Goal: Task Accomplishment & Management: Manage account settings

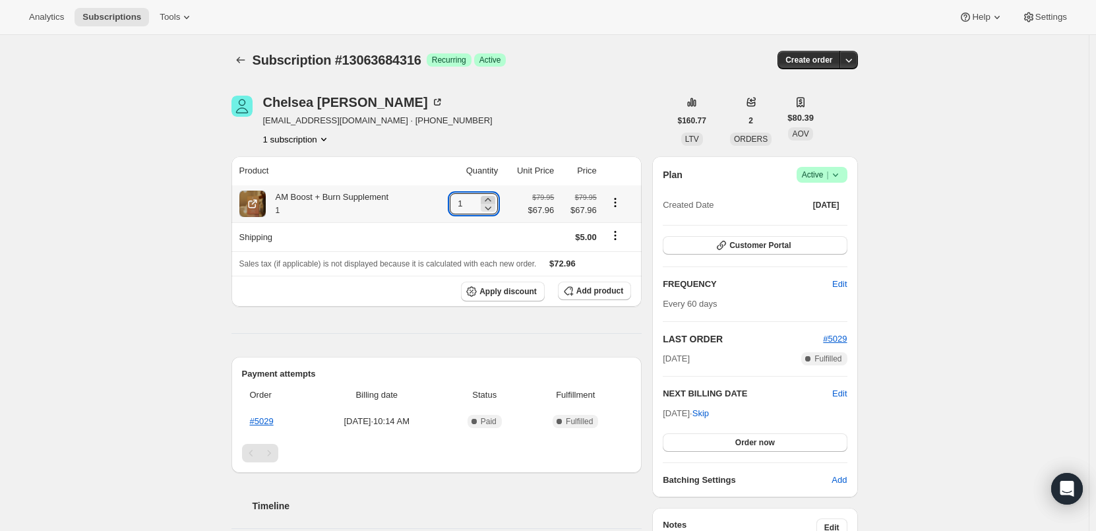
click at [493, 200] on icon at bounding box center [487, 199] width 13 height 13
type input "2"
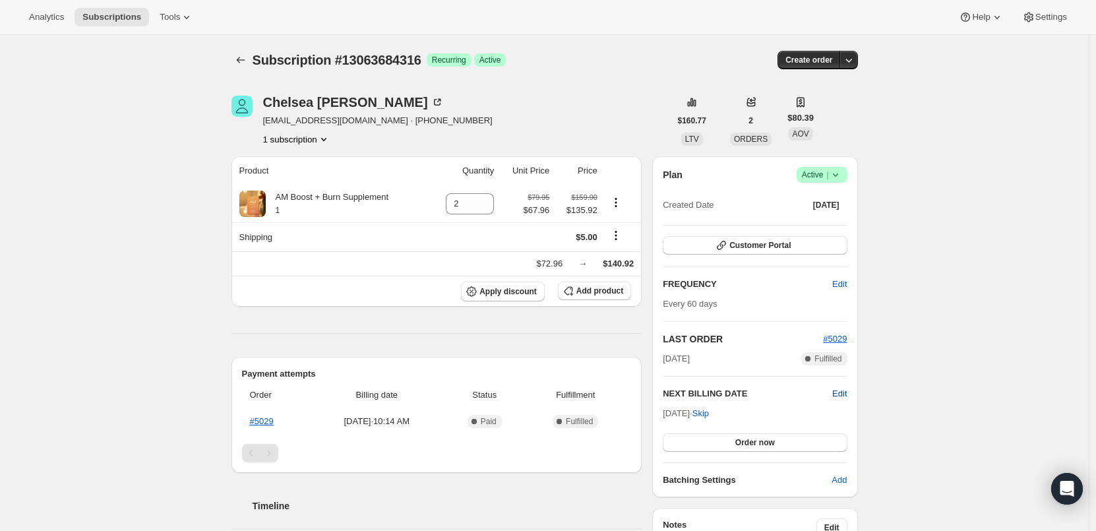
click at [840, 394] on span "Edit" at bounding box center [839, 393] width 15 height 13
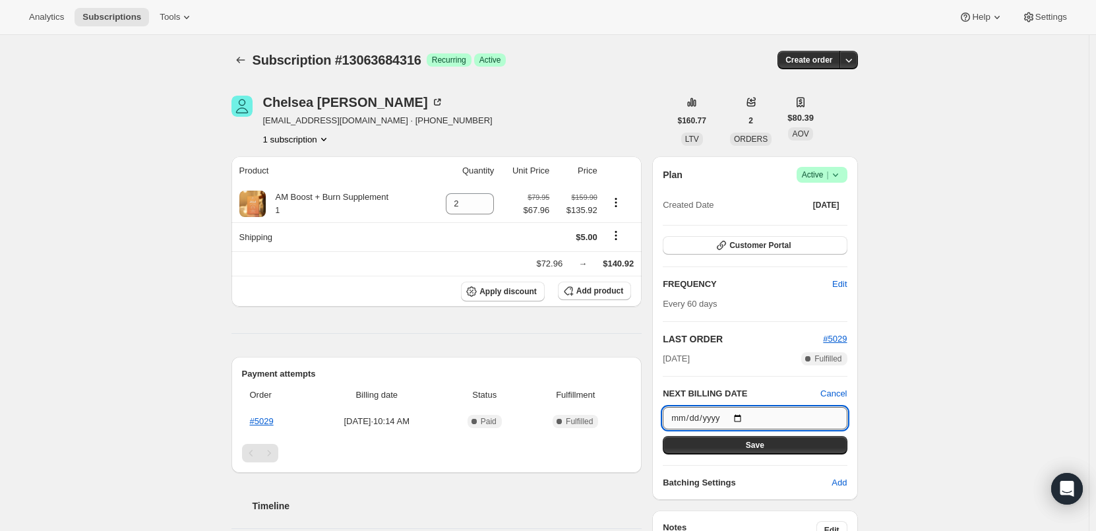
click at [745, 417] on input "[DATE]" at bounding box center [755, 418] width 184 height 22
type input "[DATE]"
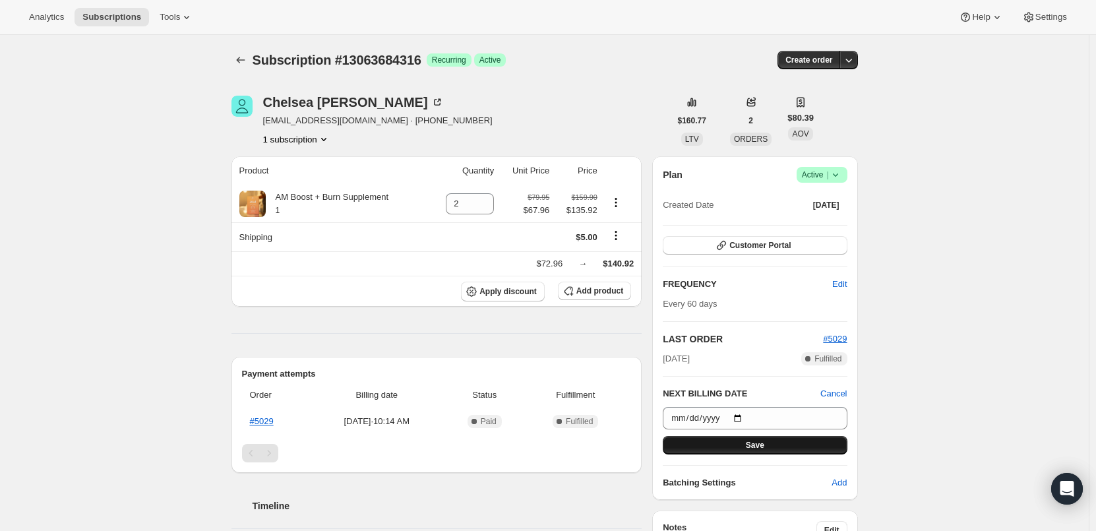
click at [763, 440] on span "Save" at bounding box center [755, 445] width 18 height 11
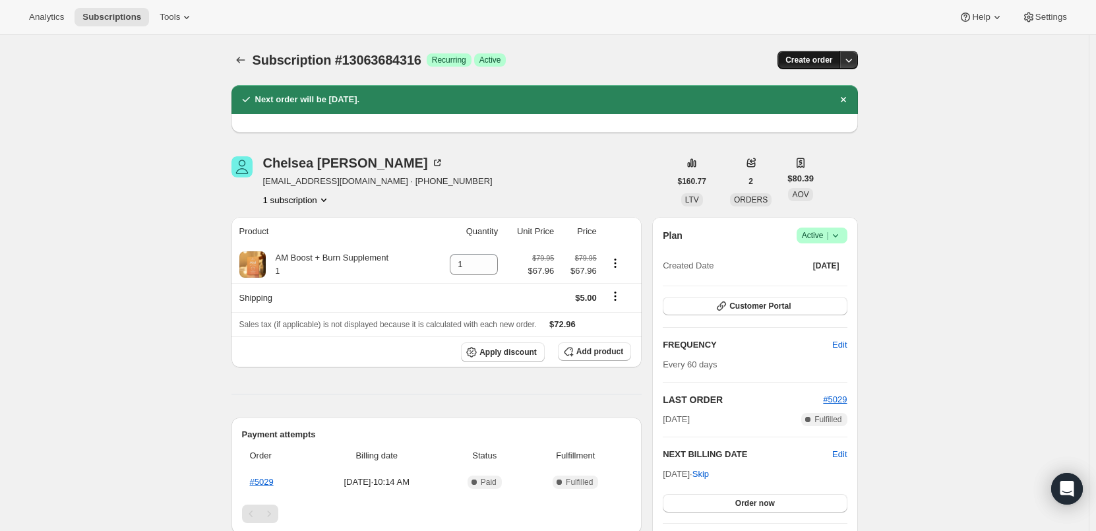
click at [820, 57] on span "Create order" at bounding box center [809, 60] width 47 height 11
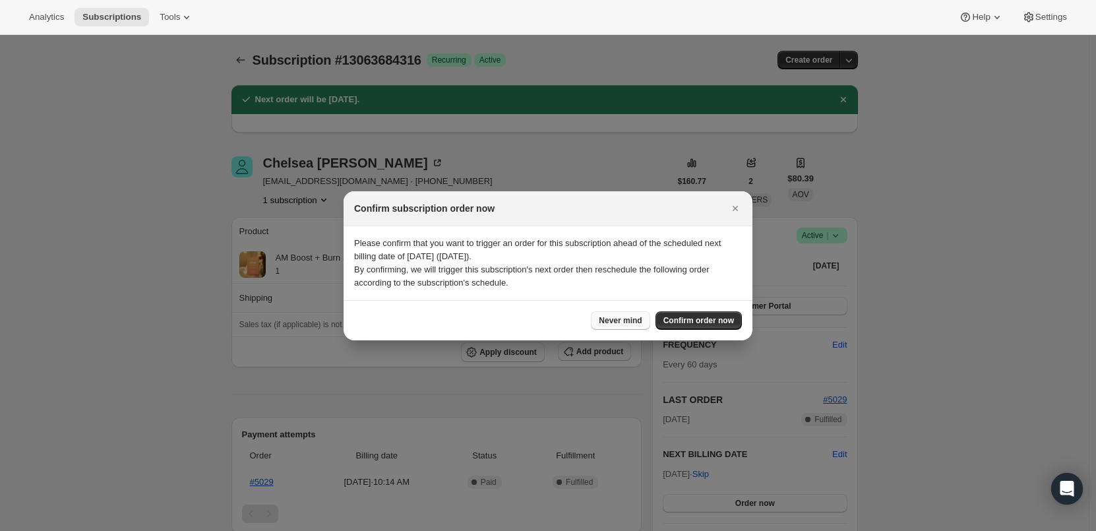
click at [634, 322] on span "Never mind" at bounding box center [620, 320] width 43 height 11
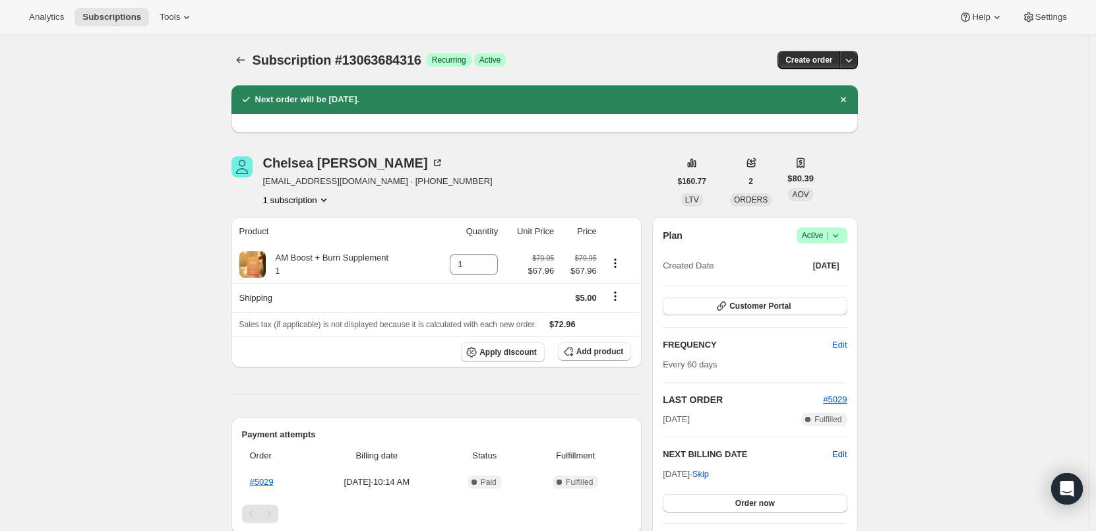
click at [846, 456] on span "Edit" at bounding box center [839, 454] width 15 height 13
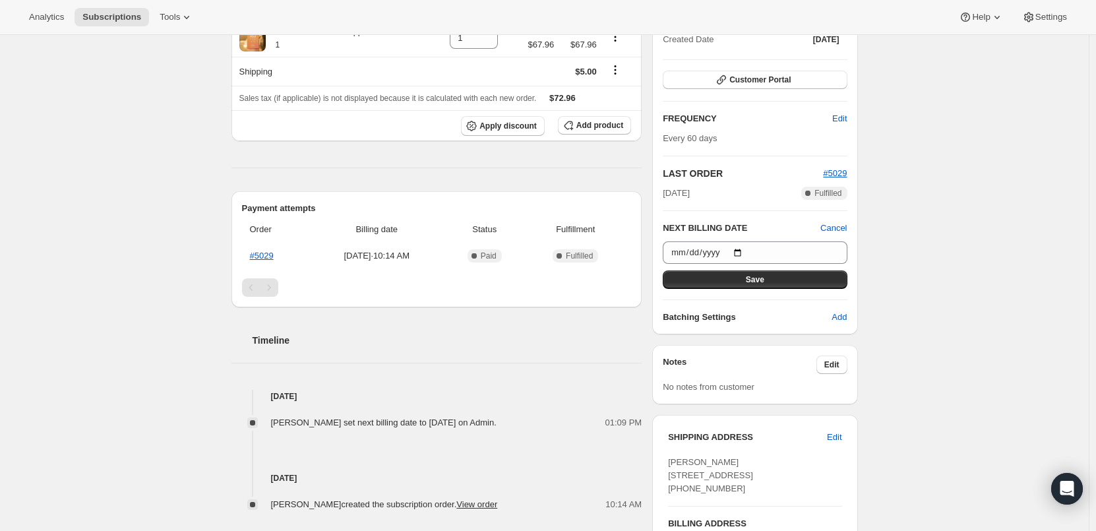
scroll to position [264, 0]
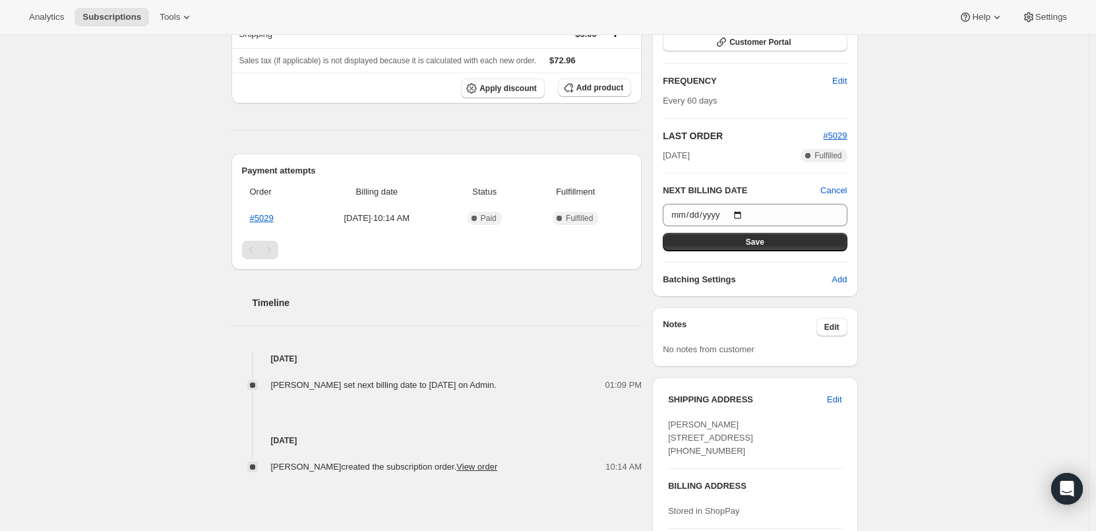
click at [892, 233] on div "Subscription #13063684316. This page is ready Subscription #13063684316 Success…" at bounding box center [544, 249] width 1089 height 956
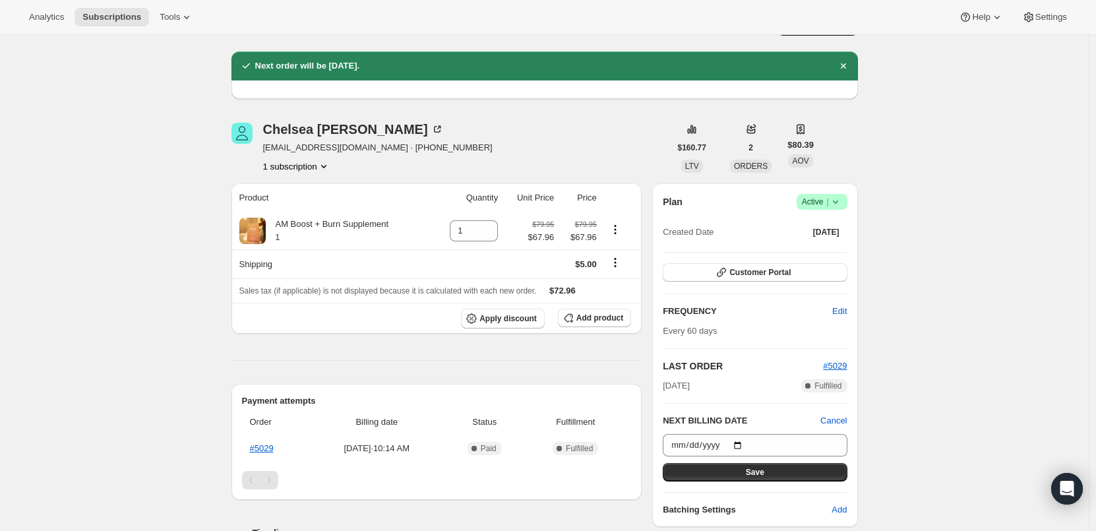
scroll to position [0, 0]
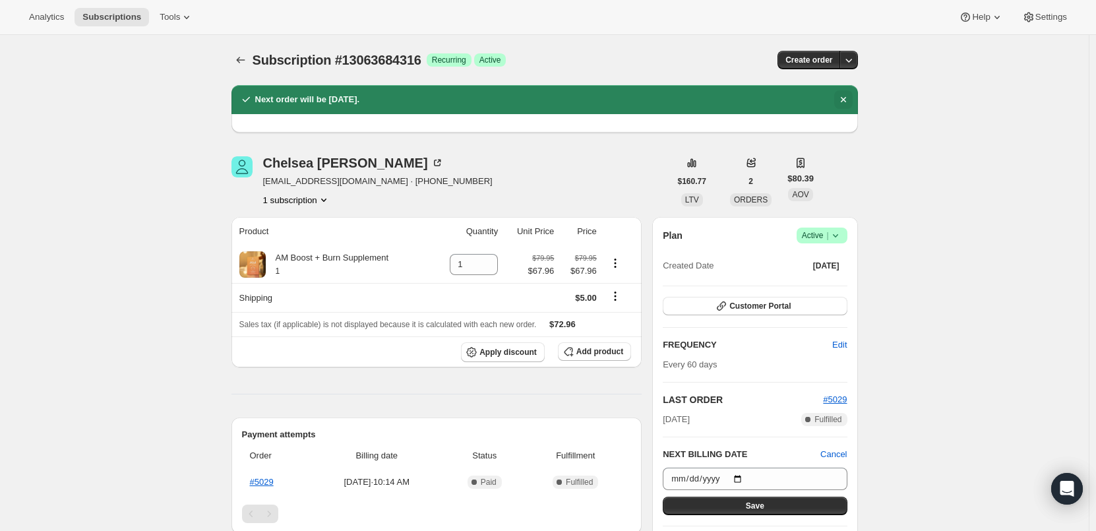
click at [848, 97] on icon "Dismiss notification" at bounding box center [843, 99] width 13 height 13
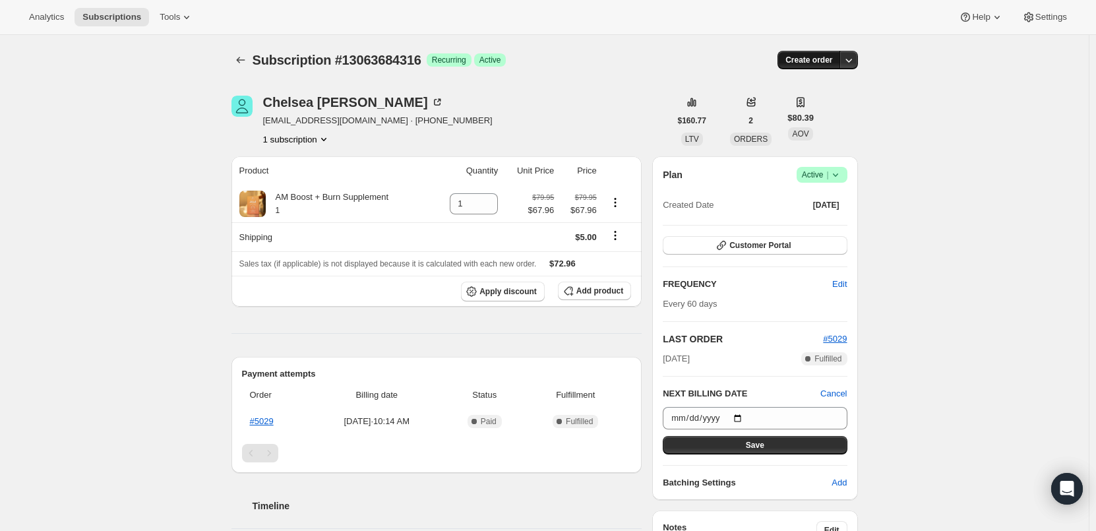
click at [826, 58] on span "Create order" at bounding box center [809, 60] width 47 height 11
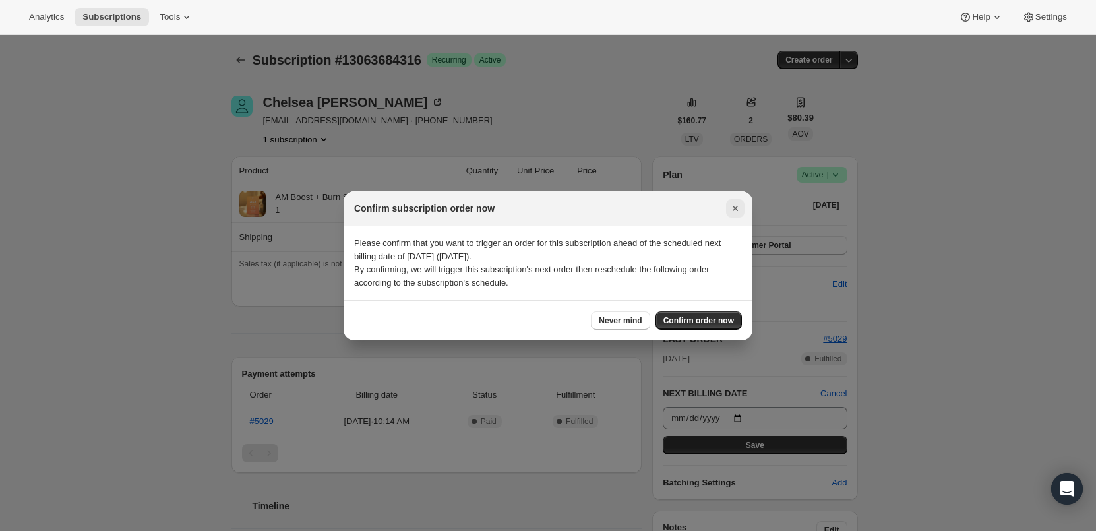
click at [743, 209] on button "Close" at bounding box center [735, 208] width 18 height 18
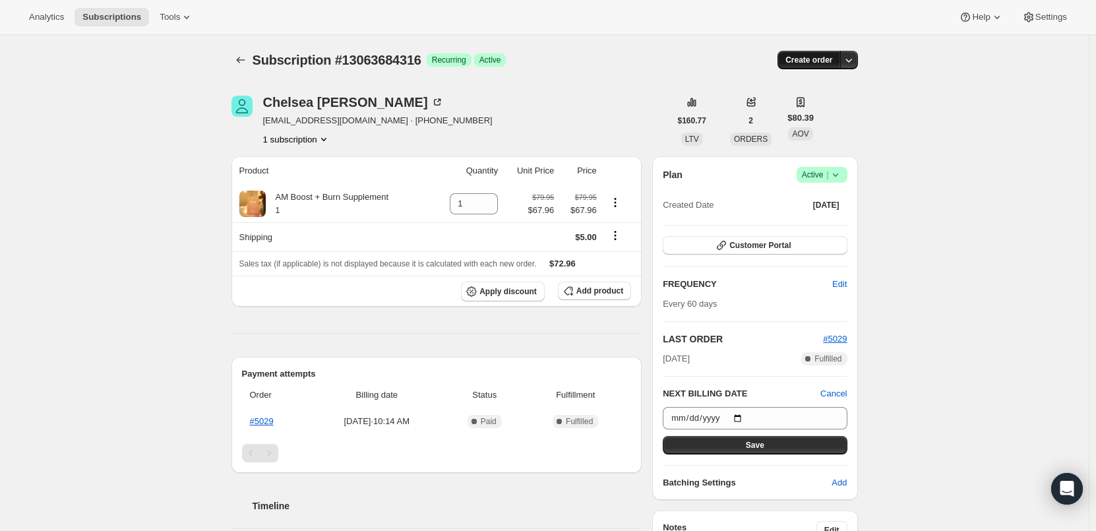
click at [826, 59] on span "Create order" at bounding box center [809, 60] width 47 height 11
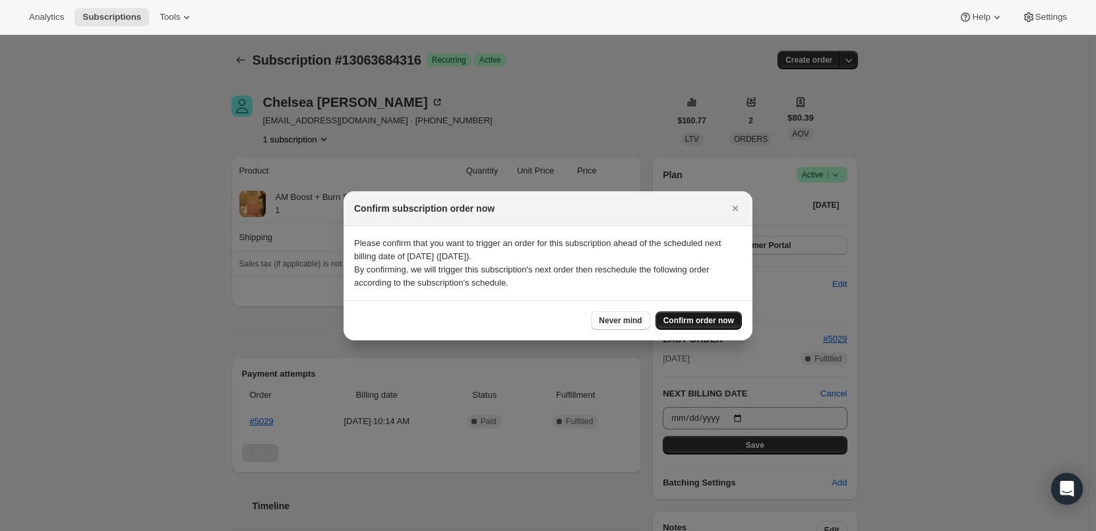
click at [714, 320] on span "Confirm order now" at bounding box center [699, 320] width 71 height 11
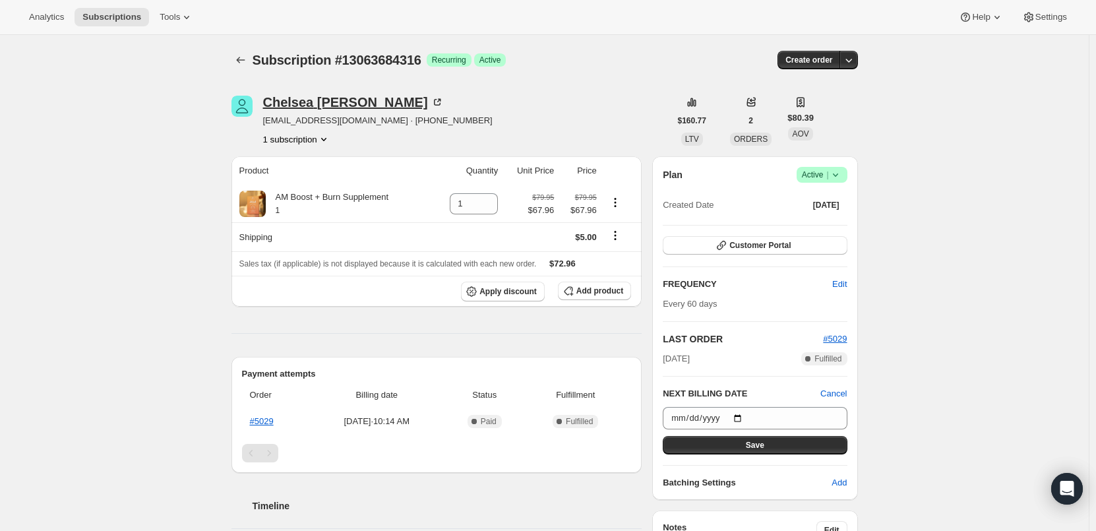
click at [334, 98] on div "[PERSON_NAME]" at bounding box center [353, 102] width 181 height 13
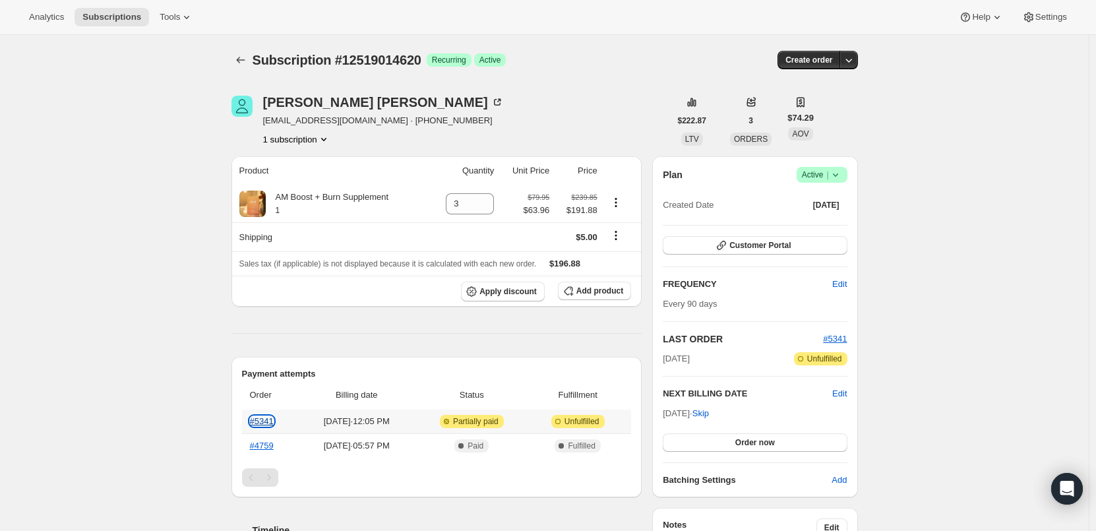
click at [266, 423] on link "#5341" at bounding box center [262, 421] width 24 height 10
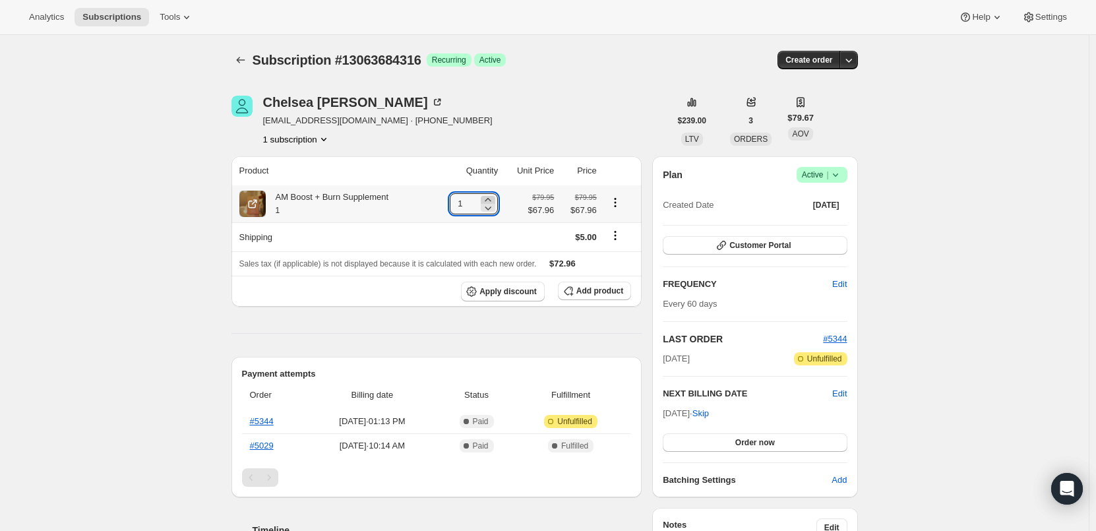
click at [495, 199] on icon at bounding box center [487, 199] width 13 height 13
type input "2"
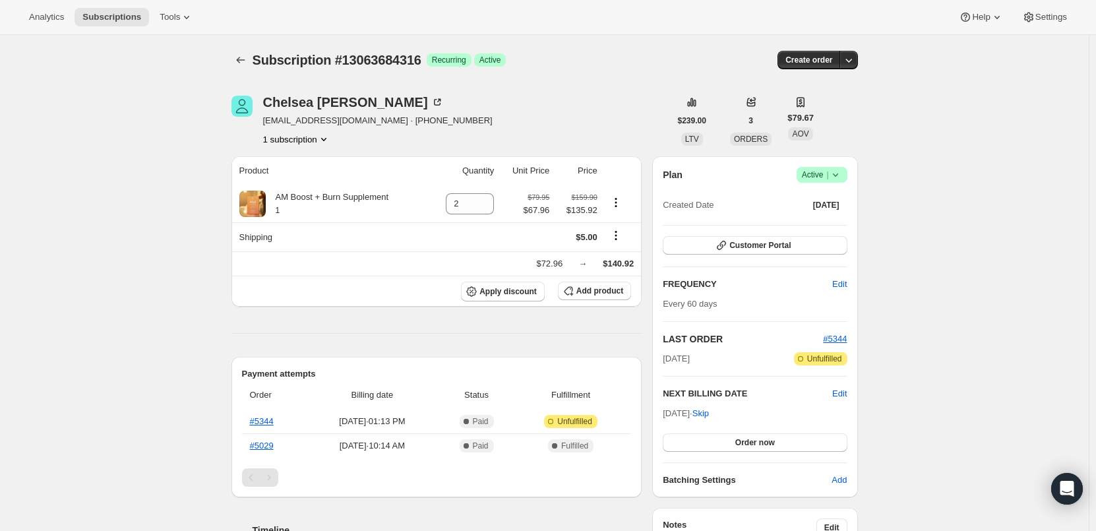
click at [555, 119] on div "[PERSON_NAME] [EMAIL_ADDRESS][DOMAIN_NAME] · [PHONE_NUMBER] 1 subscription" at bounding box center [451, 121] width 439 height 50
click at [509, 293] on span "Apply discount" at bounding box center [507, 291] width 57 height 11
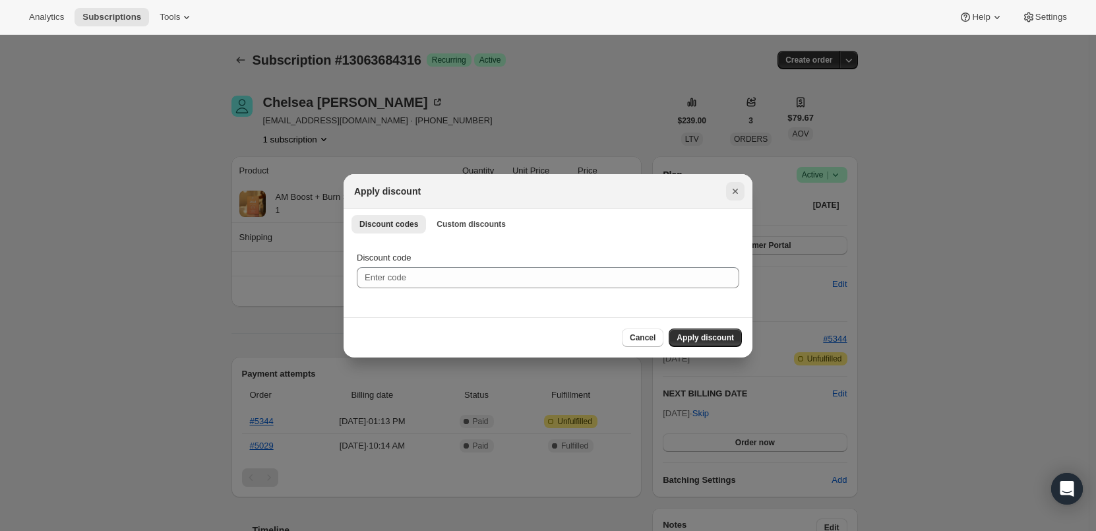
click at [735, 192] on icon "Close" at bounding box center [735, 191] width 13 height 13
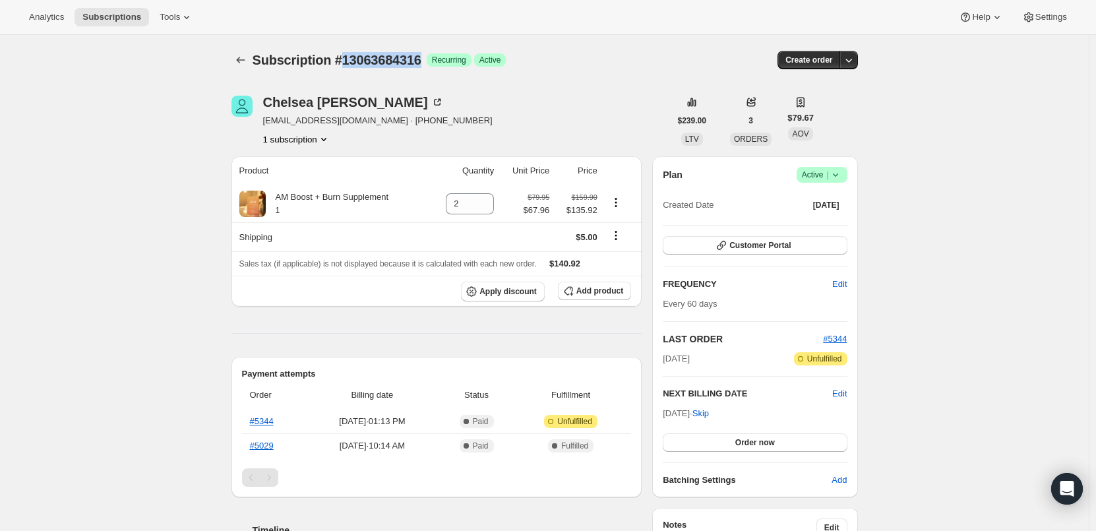
drag, startPoint x: 345, startPoint y: 60, endPoint x: 426, endPoint y: 65, distance: 81.3
click at [426, 65] on div "Subscription #13063684316 Success Recurring Success Active" at bounding box center [444, 60] width 382 height 18
copy span "13063684316"
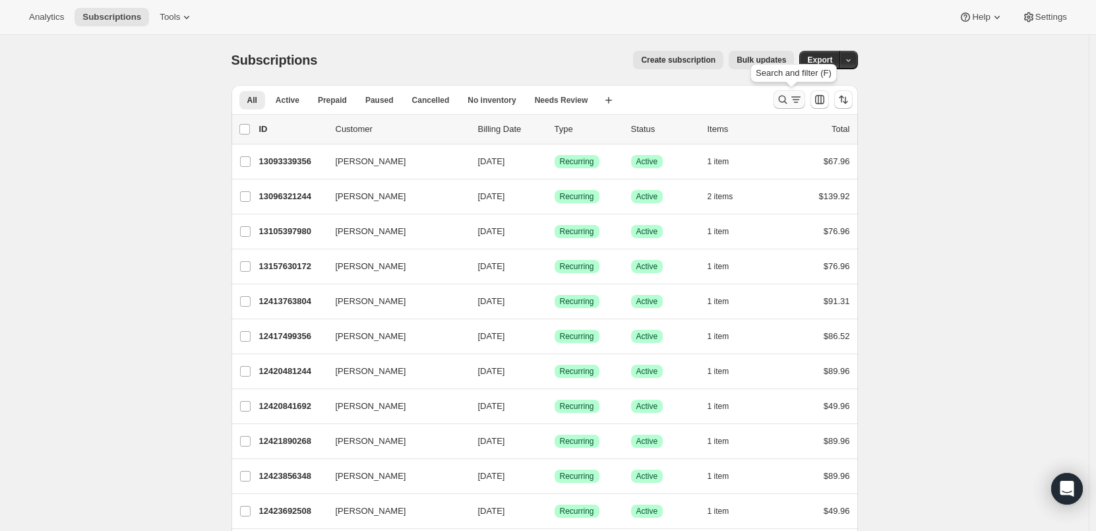
click at [784, 99] on icon "Search and filter results" at bounding box center [782, 99] width 13 height 13
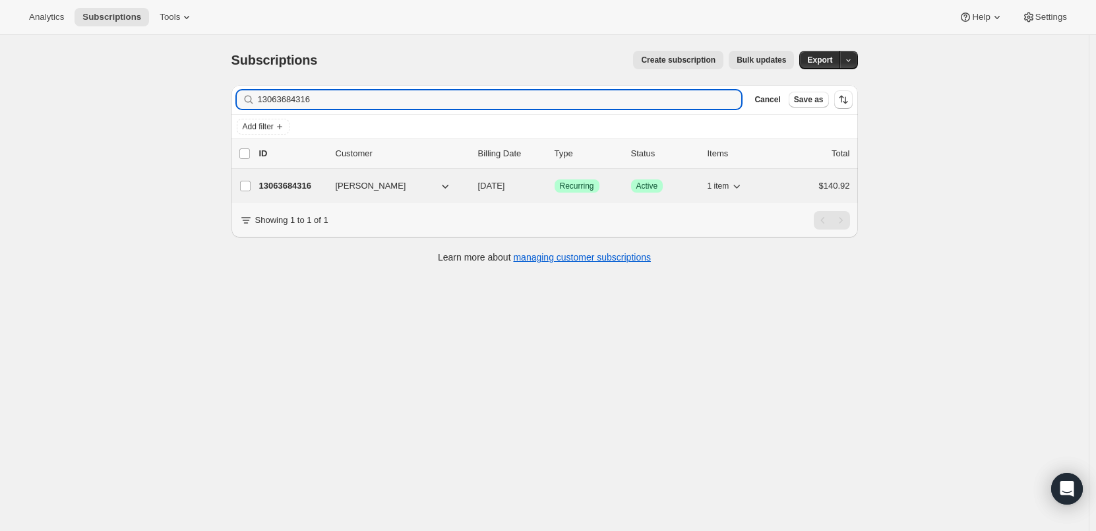
type input "13063684316"
click at [301, 187] on p "13063684316" at bounding box center [292, 185] width 66 height 13
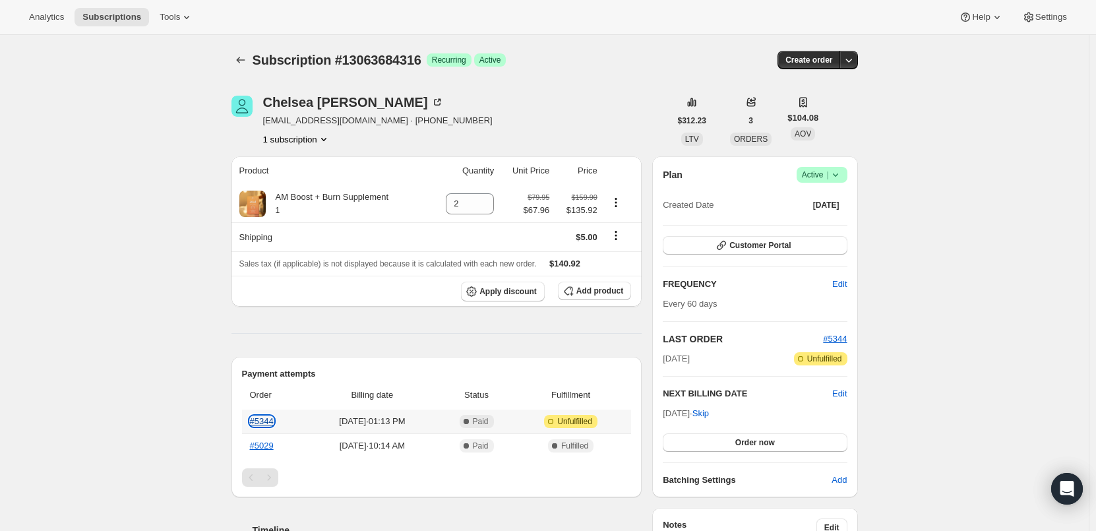
click at [269, 420] on link "#5344" at bounding box center [262, 421] width 24 height 10
